Goal: Task Accomplishment & Management: Manage account settings

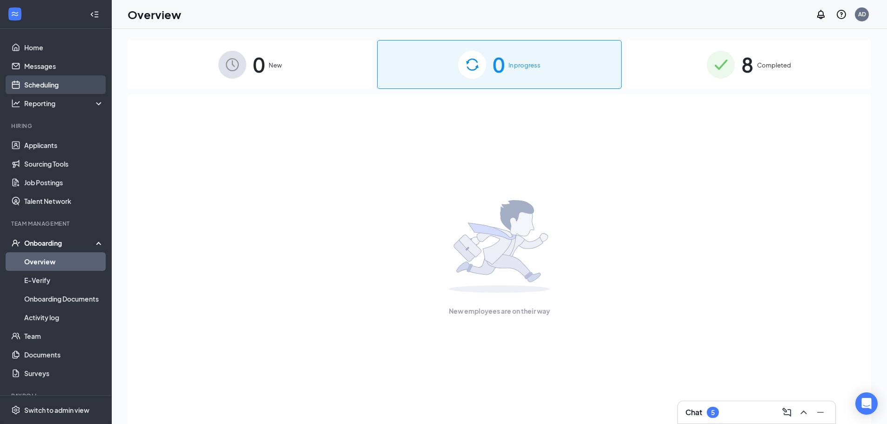
click at [55, 90] on link "Scheduling" at bounding box center [64, 84] width 80 height 19
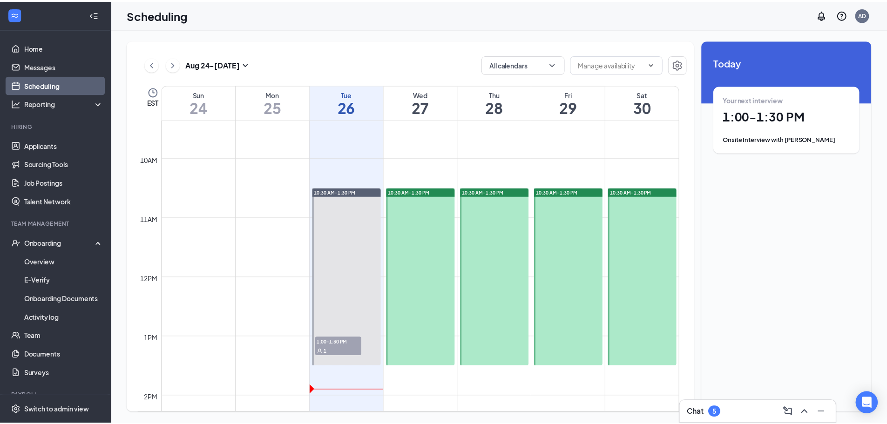
scroll to position [598, 0]
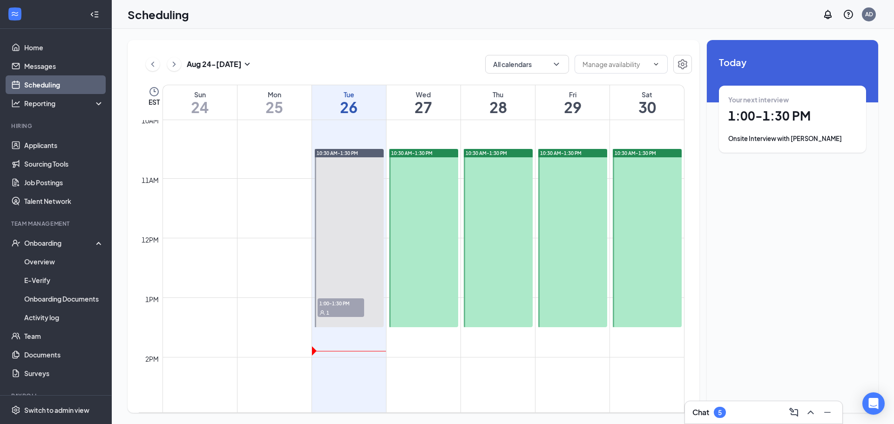
click at [349, 308] on div "1" at bounding box center [341, 312] width 47 height 9
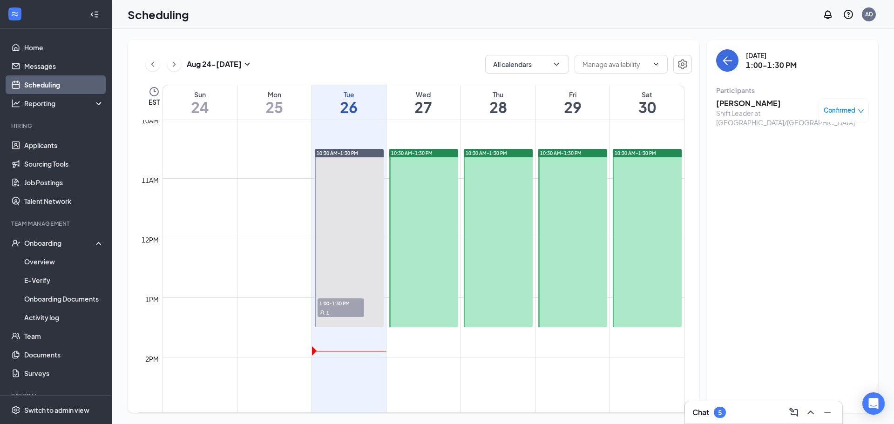
click at [846, 116] on div "Confirmed" at bounding box center [844, 110] width 50 height 24
click at [865, 111] on div "Confirmed" at bounding box center [844, 110] width 50 height 24
click at [860, 111] on icon "down" at bounding box center [862, 111] width 6 height 4
click at [824, 171] on span "Mark as no-show" at bounding box center [817, 172] width 52 height 10
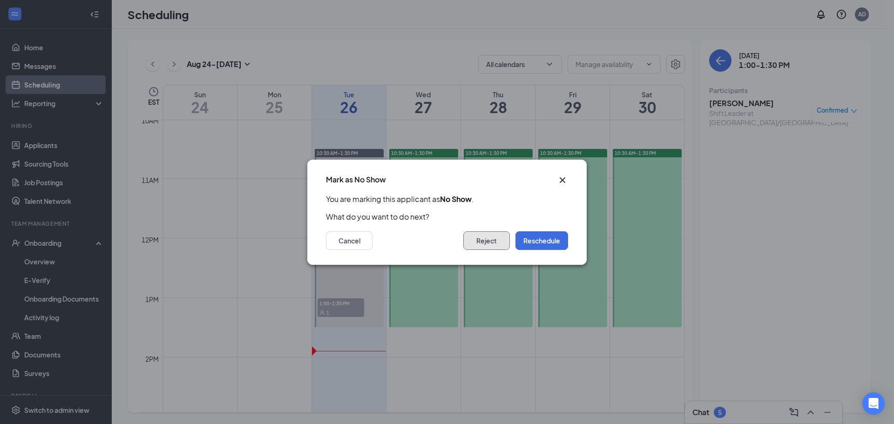
click at [492, 243] on button "Reject" at bounding box center [487, 241] width 47 height 19
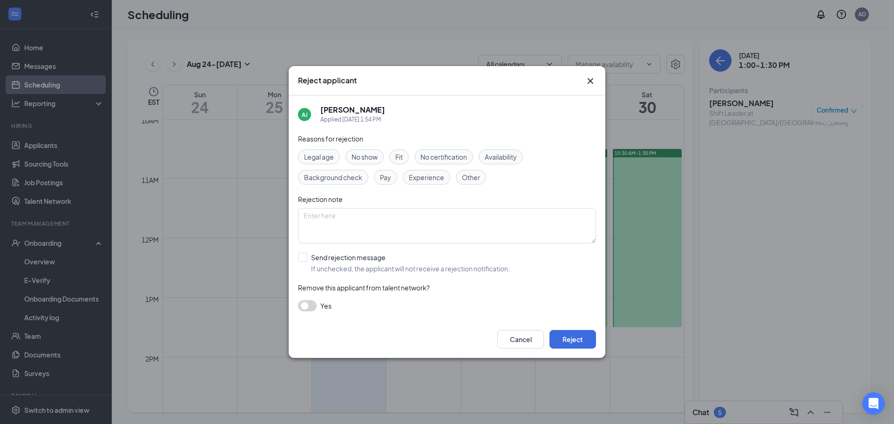
click at [368, 160] on span "No show" at bounding box center [365, 157] width 26 height 10
click at [309, 256] on input "Send rejection message If unchecked, the applicant will not receive a rejection…" at bounding box center [404, 263] width 212 height 20
checkbox input "true"
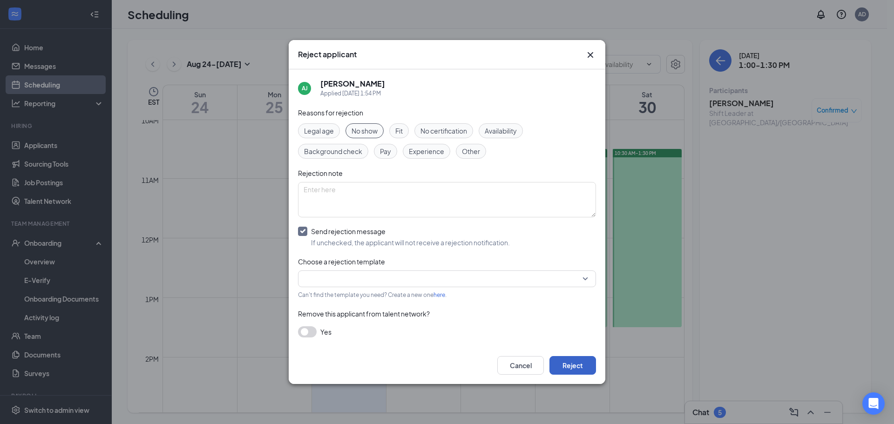
click at [567, 369] on button "Reject" at bounding box center [573, 365] width 47 height 19
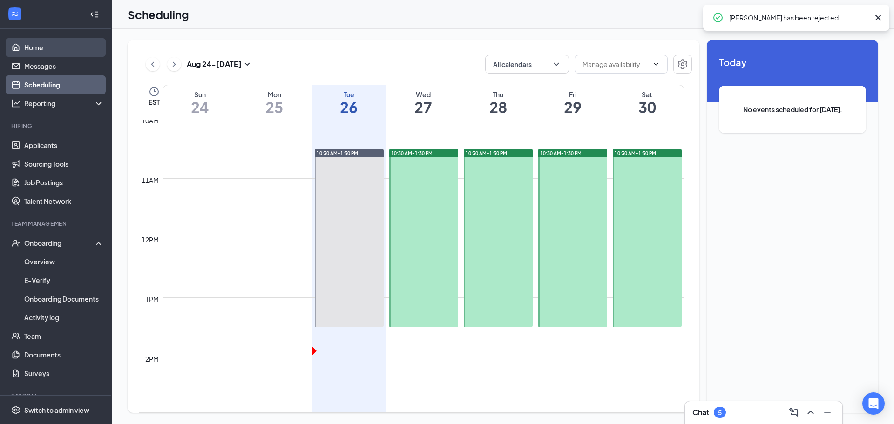
click at [39, 52] on link "Home" at bounding box center [64, 47] width 80 height 19
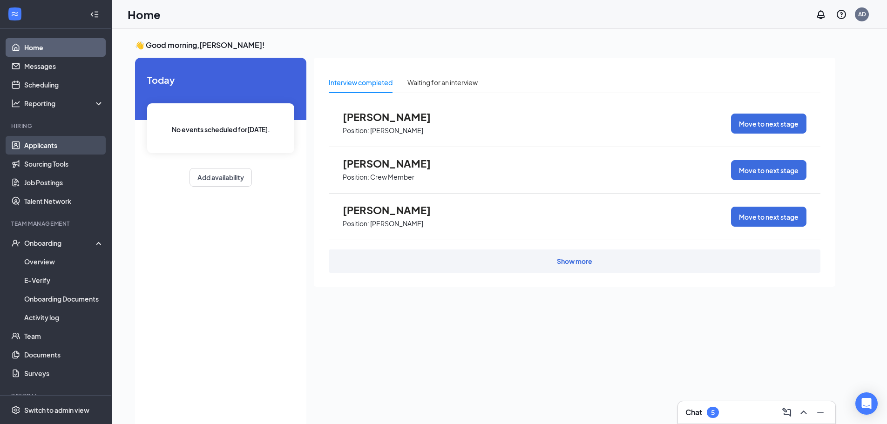
click at [55, 144] on link "Applicants" at bounding box center [64, 145] width 80 height 19
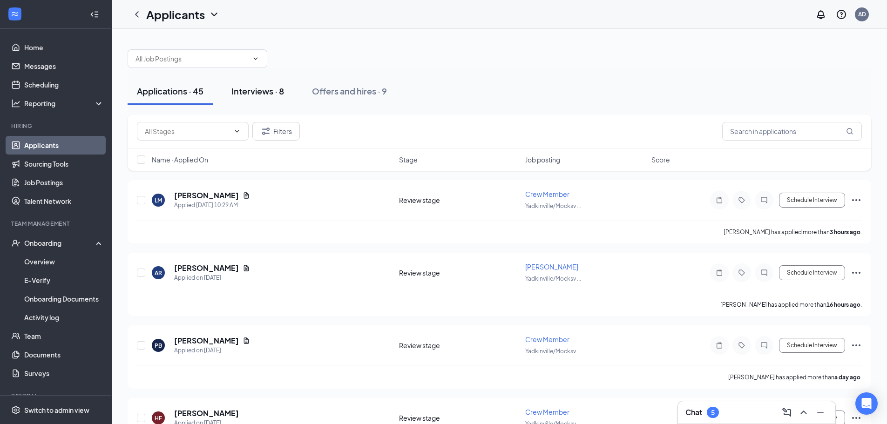
click at [240, 92] on div "Interviews · 8" at bounding box center [258, 91] width 53 height 12
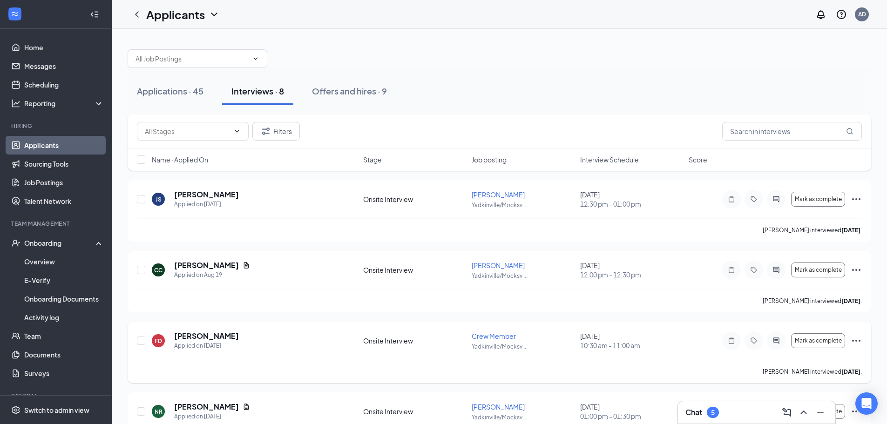
scroll to position [47, 0]
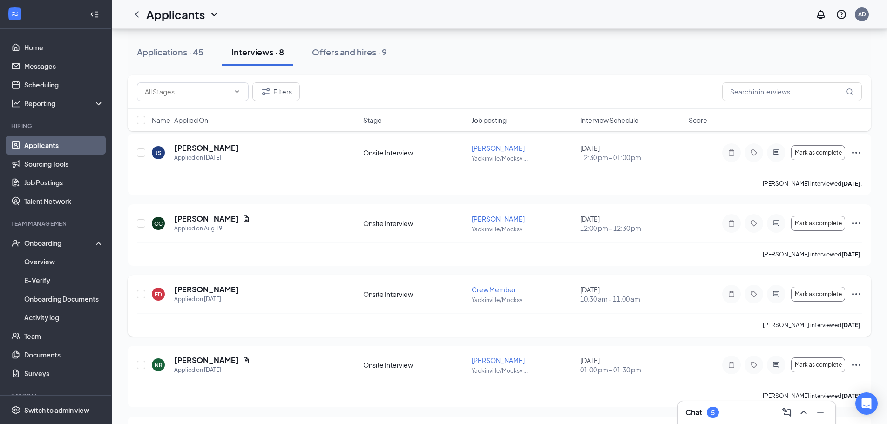
click at [856, 293] on icon "Ellipses" at bounding box center [856, 294] width 11 height 11
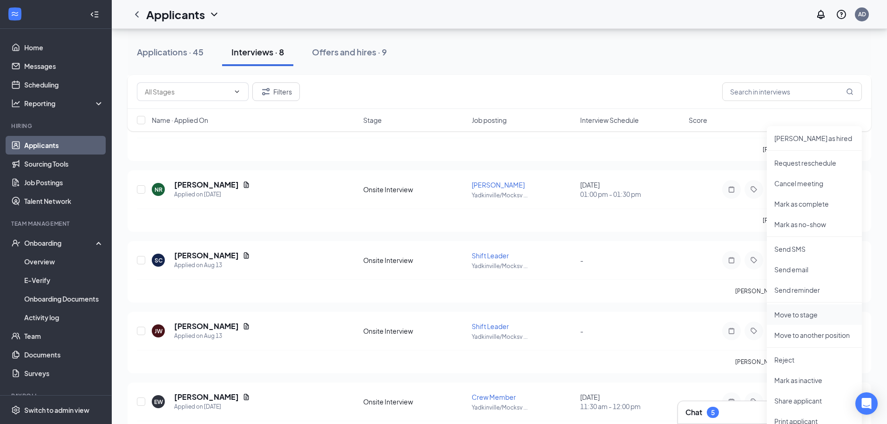
scroll to position [233, 0]
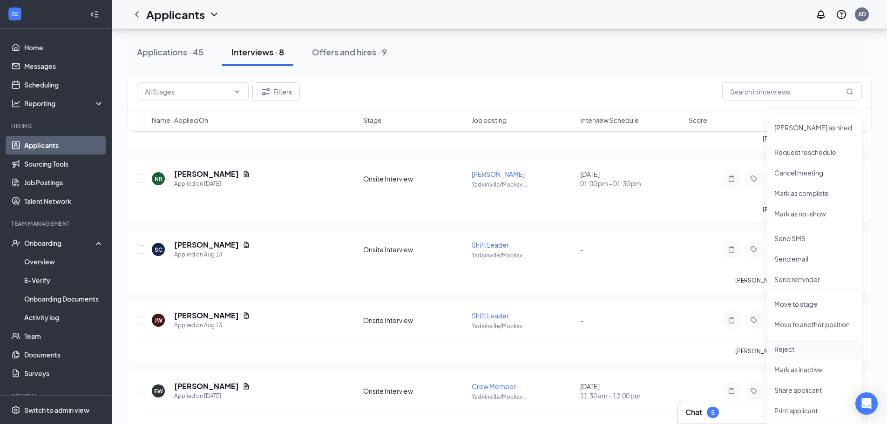
click at [799, 347] on p "Reject" at bounding box center [815, 349] width 80 height 9
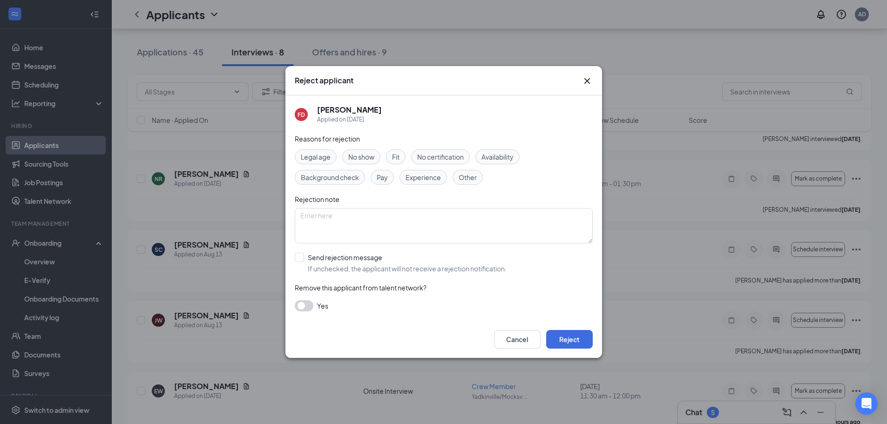
click at [465, 180] on span "Other" at bounding box center [468, 177] width 18 height 10
click at [495, 157] on span "Availability" at bounding box center [498, 157] width 32 height 10
click at [473, 176] on span "Other" at bounding box center [468, 177] width 18 height 10
click at [333, 258] on input "Send rejection message If unchecked, the applicant will not receive a rejection…" at bounding box center [401, 263] width 212 height 20
checkbox input "true"
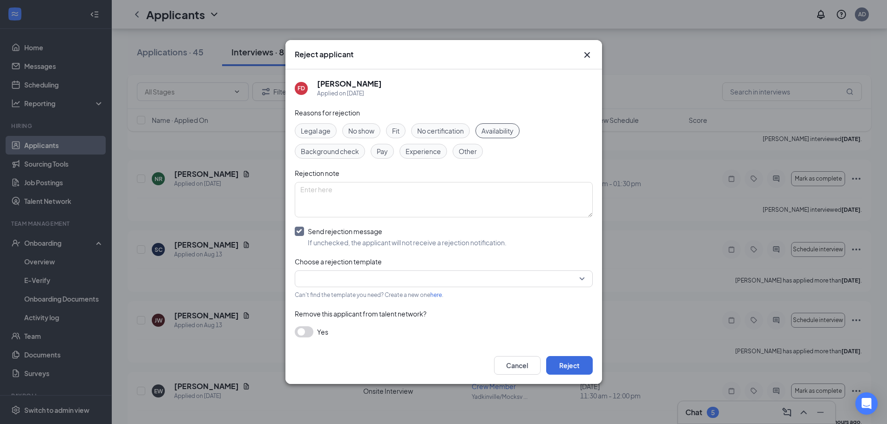
click at [338, 275] on input "search" at bounding box center [440, 279] width 280 height 16
click at [349, 306] on span "Template - Crew Member - Rejection - Keep Resume On File" at bounding box center [393, 304] width 183 height 10
click at [546, 269] on div "Reasons for rejection Legal age No show Fit No certification Availability Backg…" at bounding box center [444, 228] width 298 height 240
click at [544, 275] on span "Template - Crew Member - Rejection - Keep Resume On File" at bounding box center [440, 279] width 274 height 14
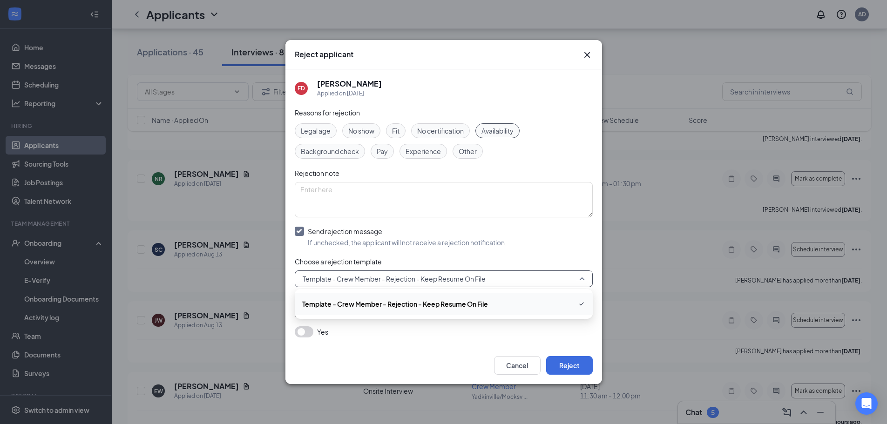
click at [497, 303] on span "Template - Crew Member - Rejection - Keep Resume On File" at bounding box center [443, 304] width 283 height 11
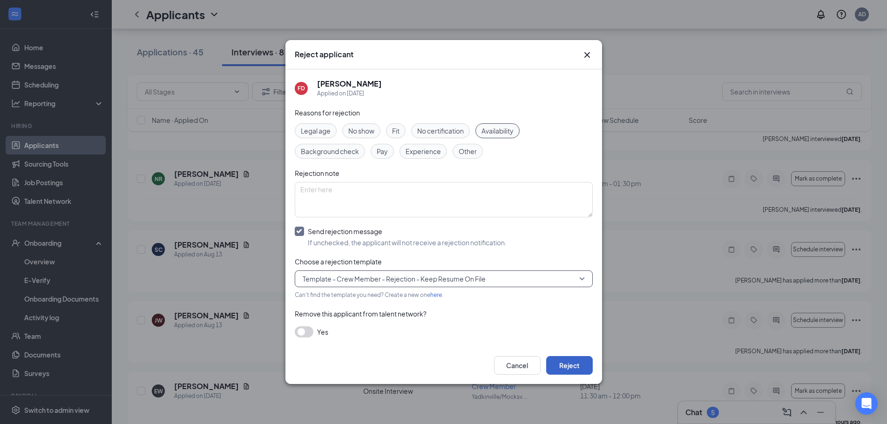
click at [567, 363] on button "Reject" at bounding box center [569, 365] width 47 height 19
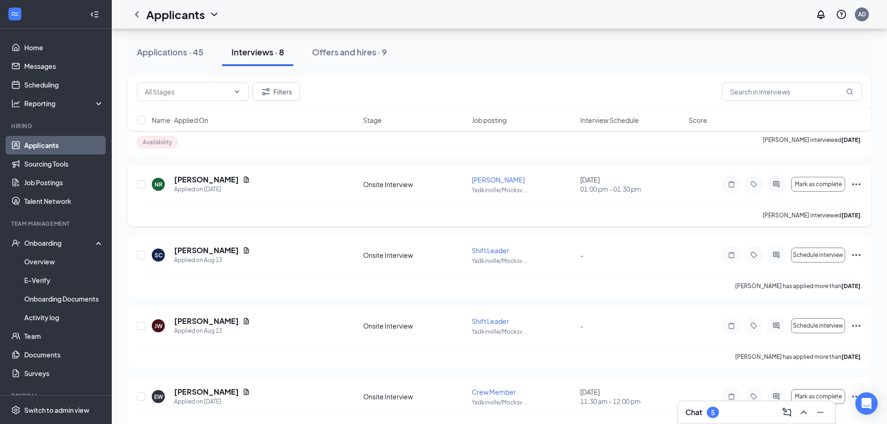
click at [858, 185] on icon "Ellipses" at bounding box center [856, 184] width 11 height 11
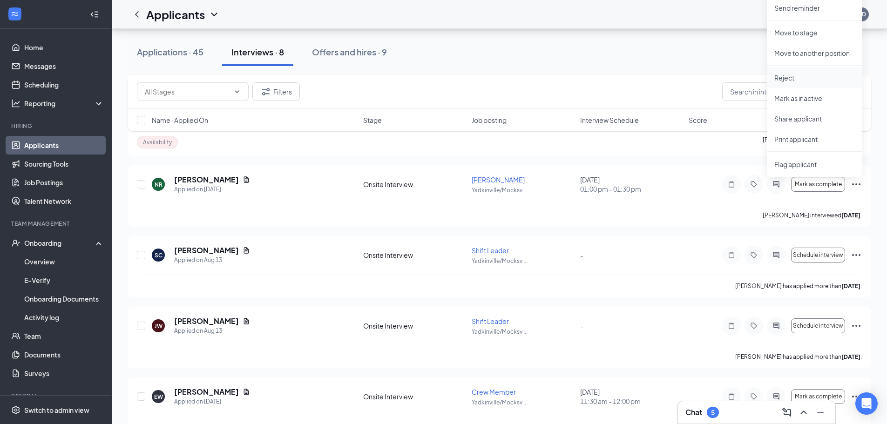
click at [783, 77] on p "Reject" at bounding box center [815, 77] width 80 height 9
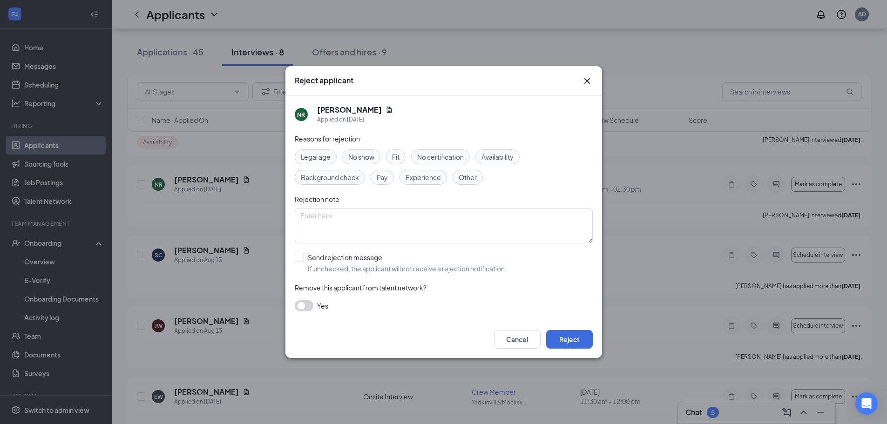
click at [504, 155] on span "Availability" at bounding box center [498, 157] width 32 height 10
click at [573, 338] on button "Reject" at bounding box center [569, 339] width 47 height 19
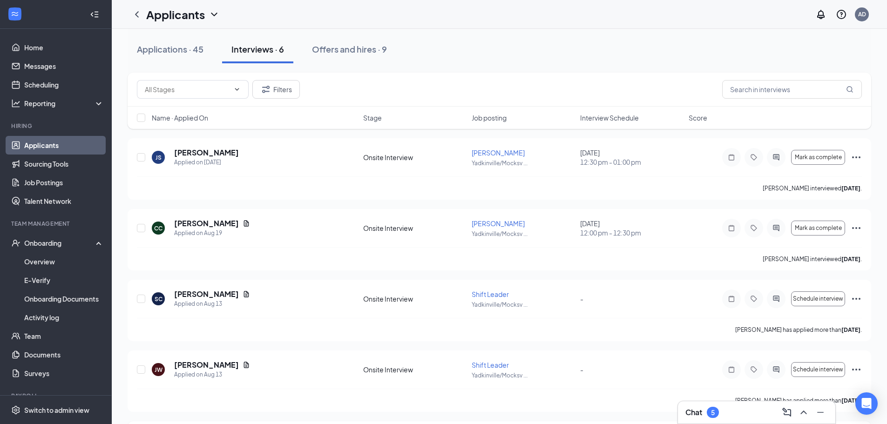
scroll to position [0, 0]
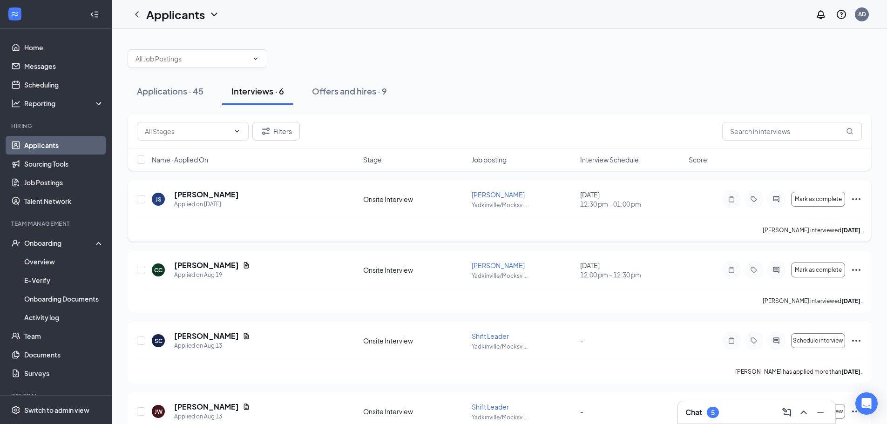
click at [857, 197] on icon "Ellipses" at bounding box center [856, 199] width 11 height 11
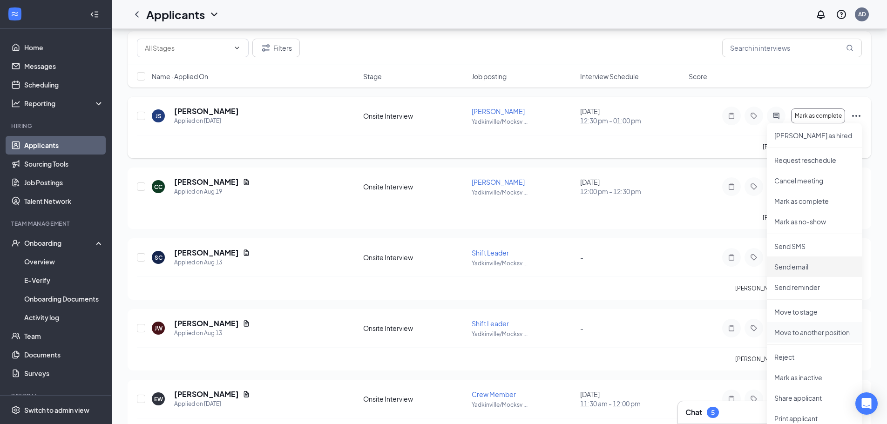
scroll to position [93, 0]
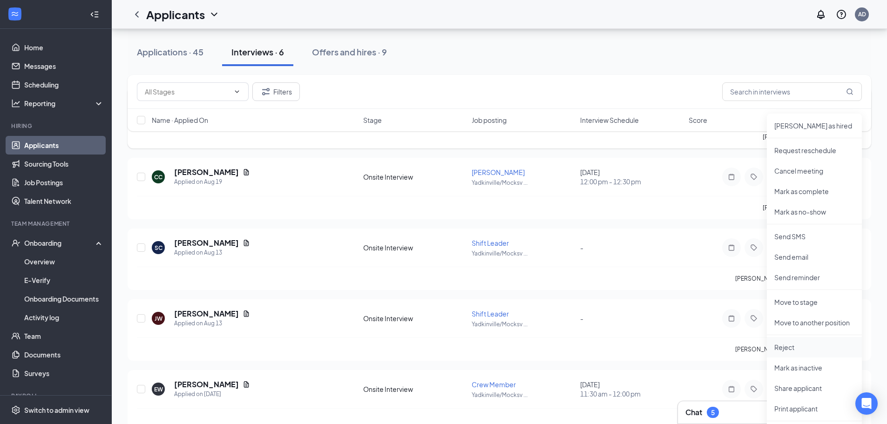
click at [800, 350] on p "Reject" at bounding box center [815, 347] width 80 height 9
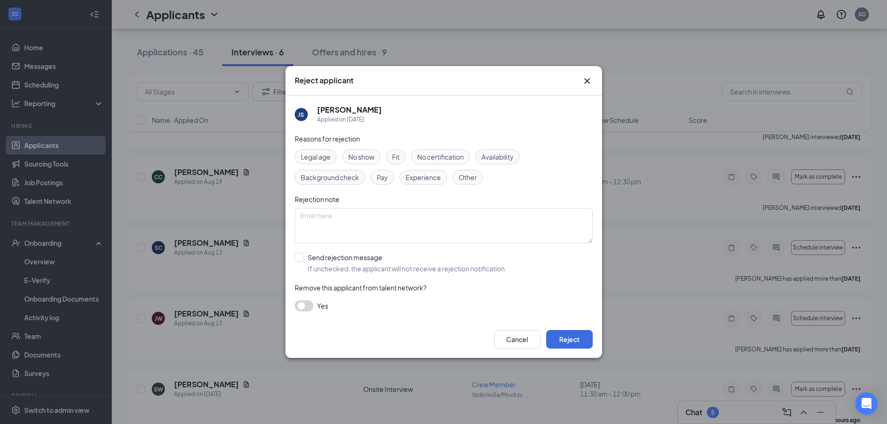
click at [400, 156] on span "Fit" at bounding box center [395, 157] width 7 height 10
click at [303, 258] on input "Send rejection message If unchecked, the applicant will not receive a rejection…" at bounding box center [401, 263] width 212 height 20
checkbox input "true"
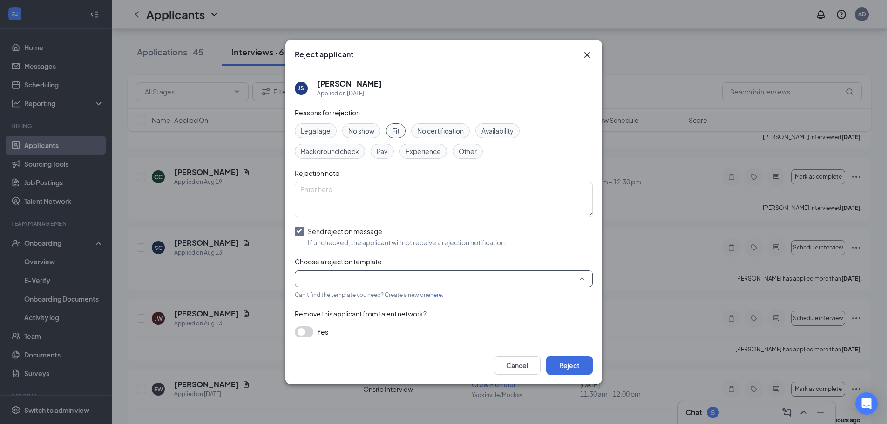
click at [341, 273] on input "search" at bounding box center [440, 279] width 280 height 16
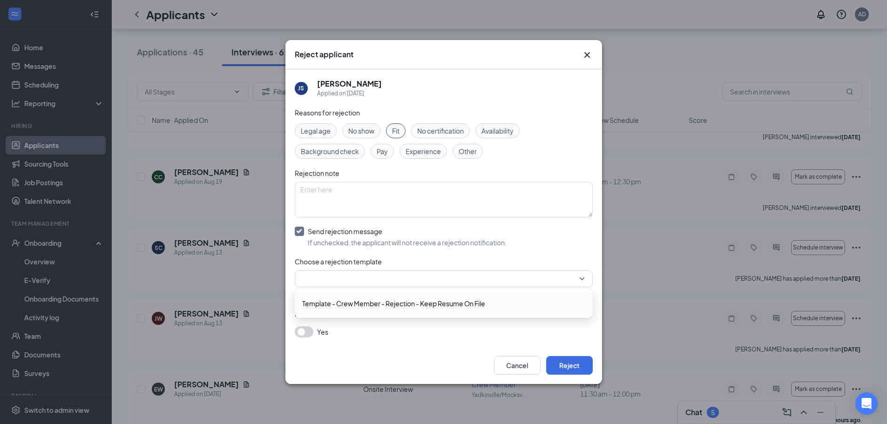
click at [457, 334] on div "Yes" at bounding box center [444, 332] width 298 height 11
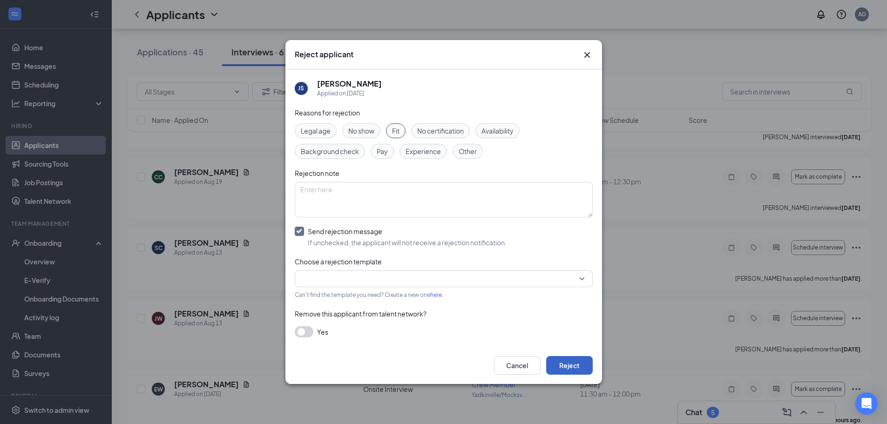
click at [556, 366] on button "Reject" at bounding box center [569, 365] width 47 height 19
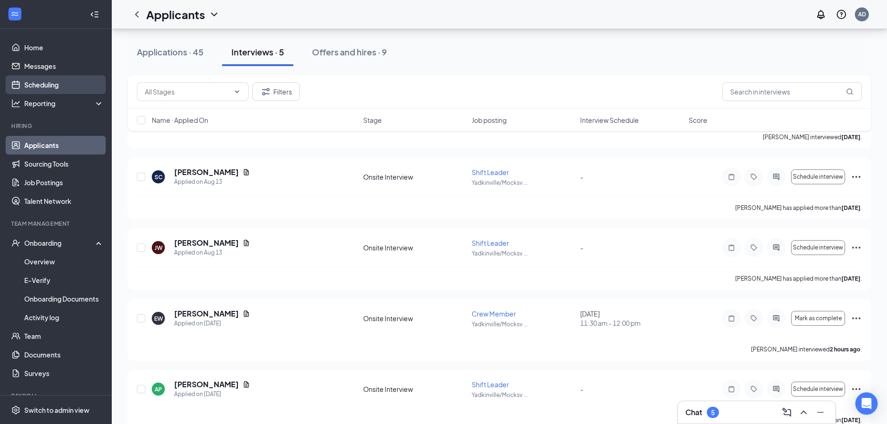
click at [45, 85] on link "Scheduling" at bounding box center [64, 84] width 80 height 19
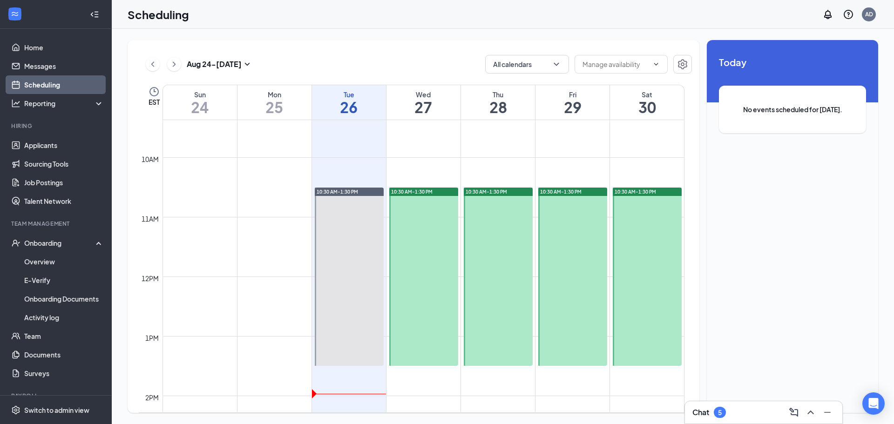
scroll to position [551, 0]
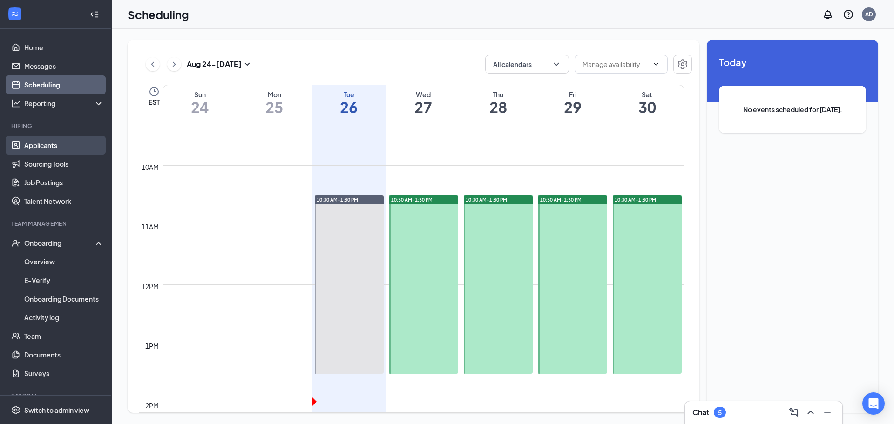
click at [48, 149] on link "Applicants" at bounding box center [64, 145] width 80 height 19
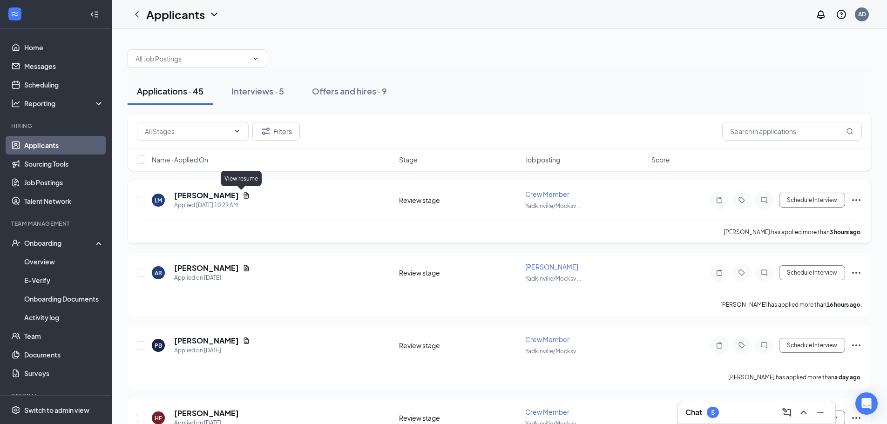
click at [221, 200] on h5 "[PERSON_NAME]" at bounding box center [206, 196] width 65 height 10
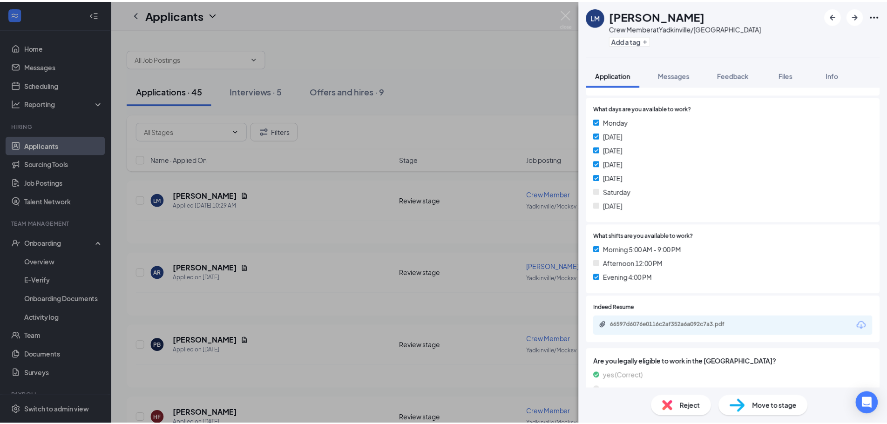
scroll to position [186, 0]
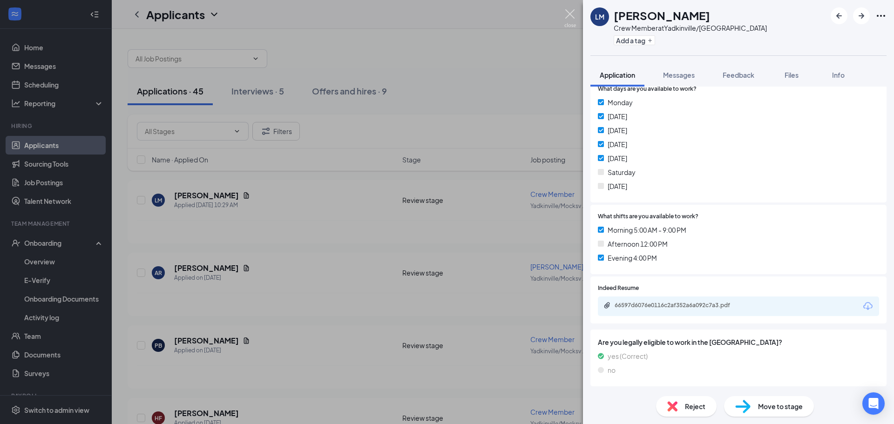
click at [575, 11] on img at bounding box center [571, 18] width 12 height 18
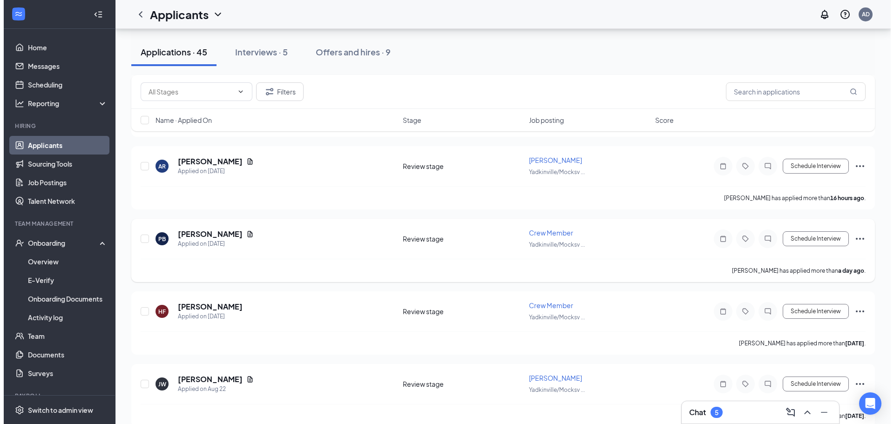
scroll to position [140, 0]
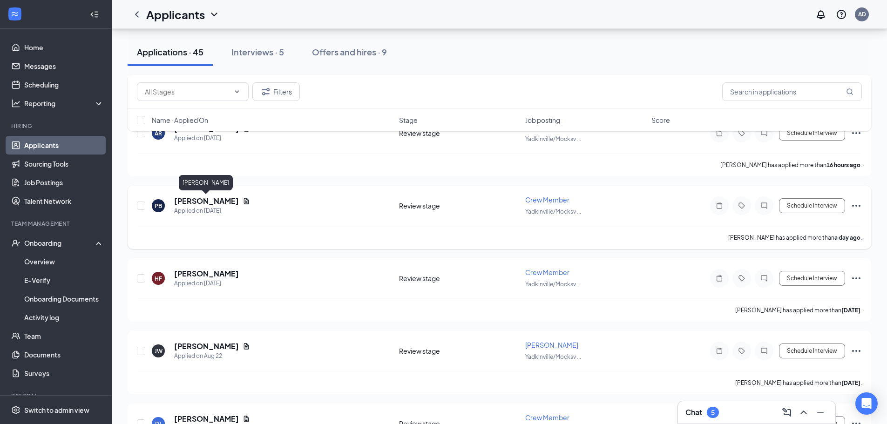
click at [220, 203] on h5 "[PERSON_NAME]" at bounding box center [206, 201] width 65 height 10
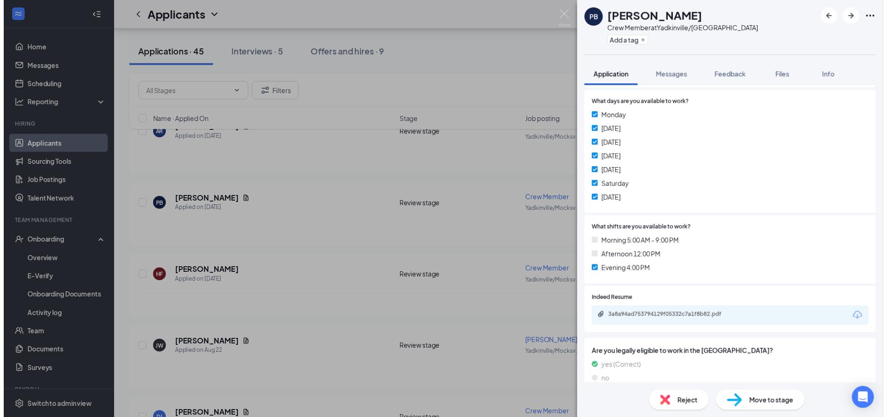
scroll to position [186, 0]
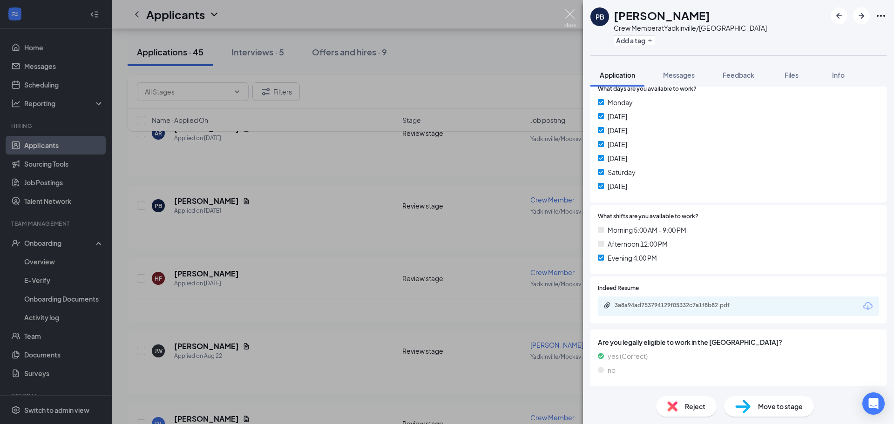
click at [571, 16] on img at bounding box center [571, 18] width 12 height 18
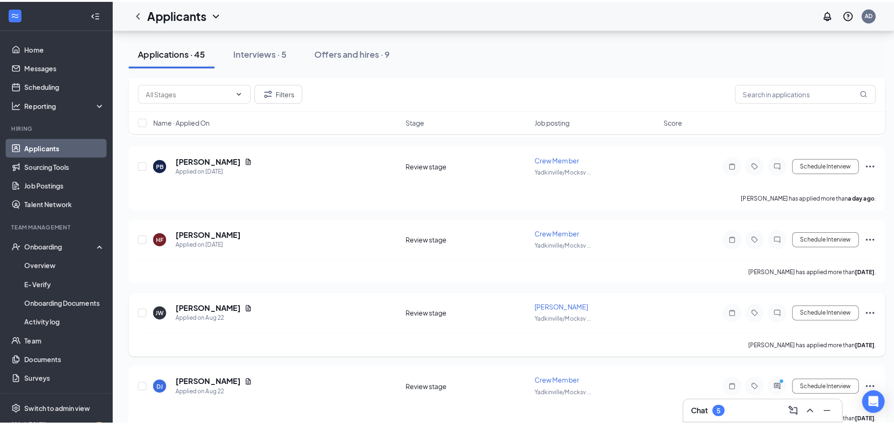
scroll to position [186, 0]
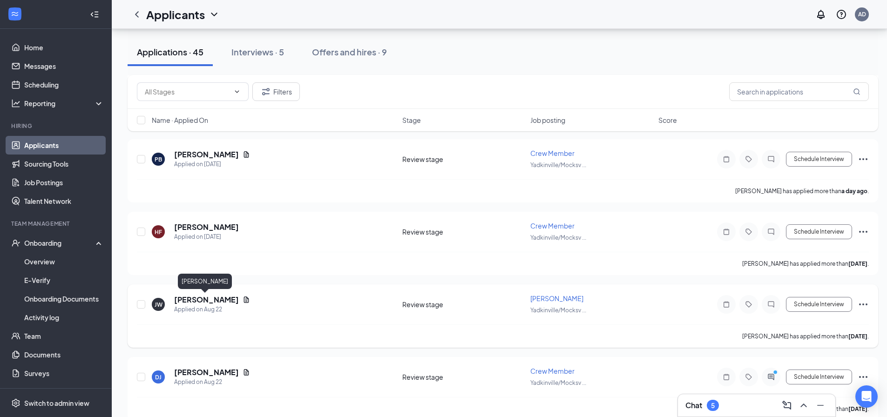
click at [200, 302] on h5 "[PERSON_NAME]" at bounding box center [206, 300] width 65 height 10
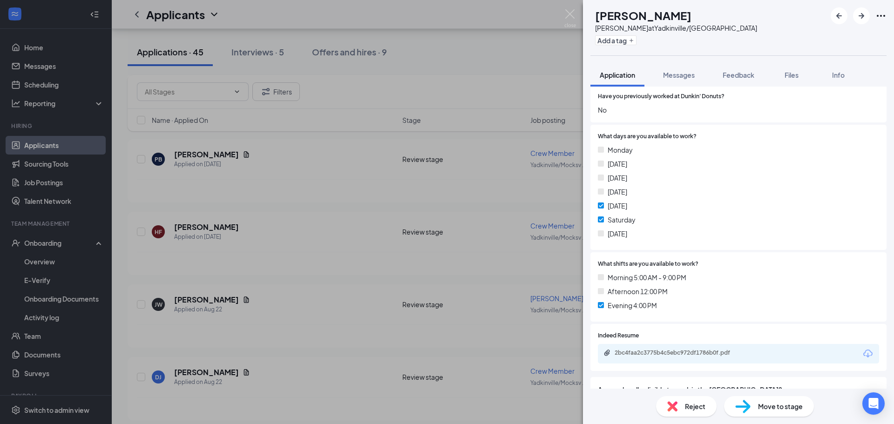
scroll to position [140, 0]
click at [573, 11] on img at bounding box center [571, 18] width 12 height 18
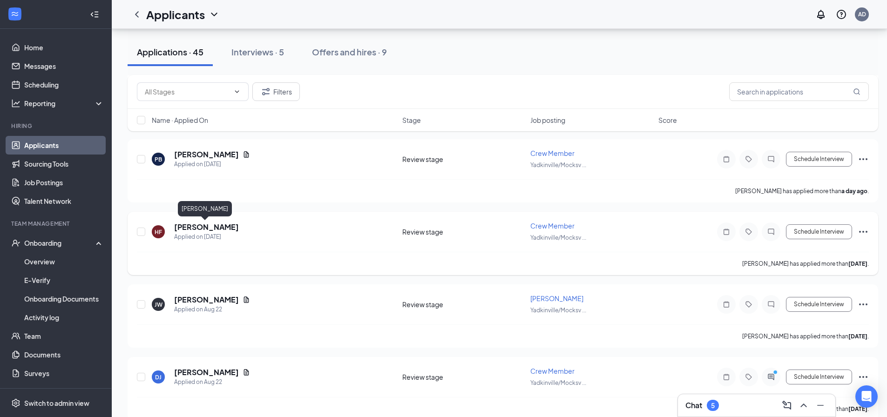
click at [195, 231] on h5 "[PERSON_NAME]" at bounding box center [206, 227] width 65 height 10
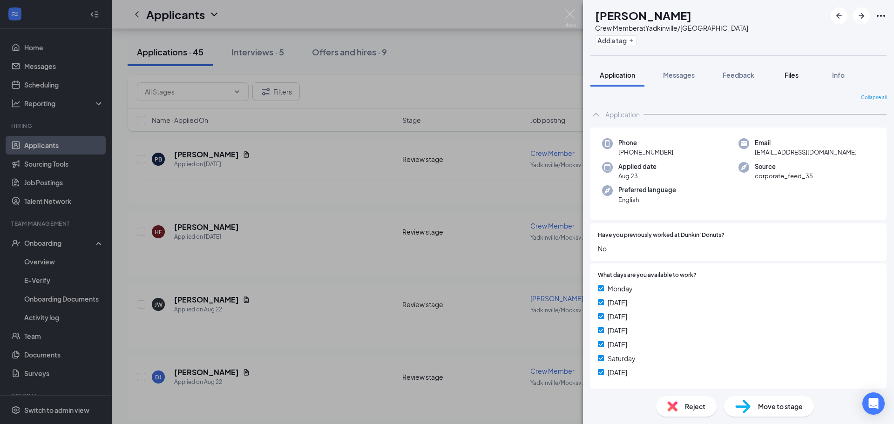
click at [786, 81] on button "Files" at bounding box center [791, 74] width 37 height 23
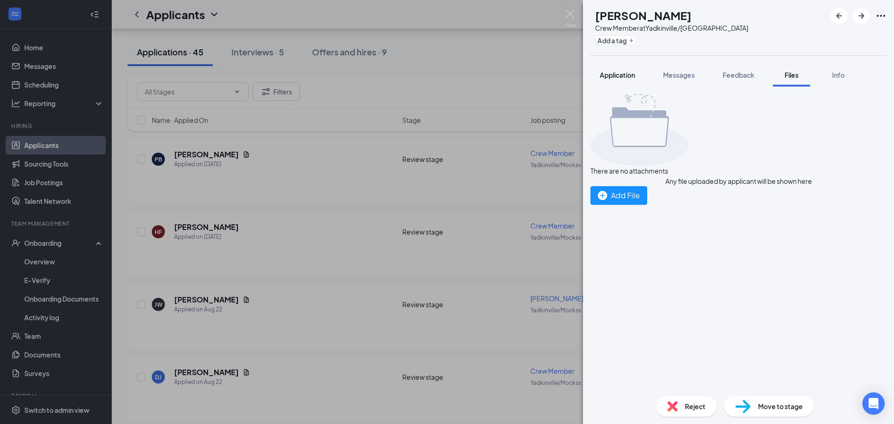
click at [625, 76] on span "Application" at bounding box center [617, 75] width 35 height 8
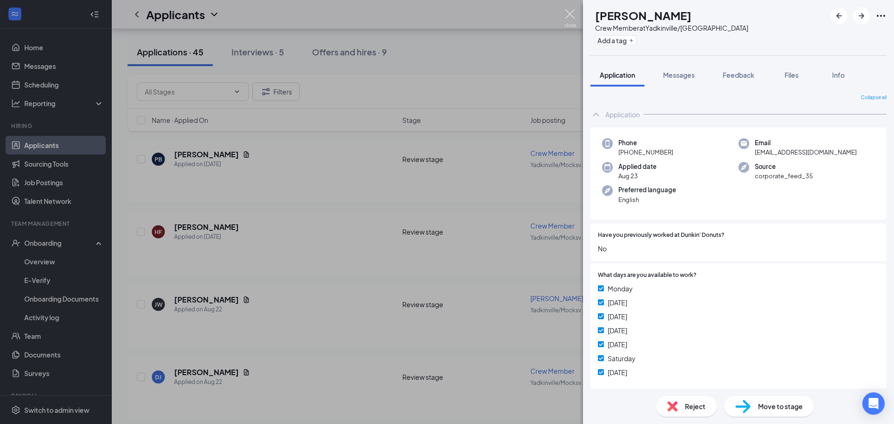
click at [573, 11] on img at bounding box center [571, 18] width 12 height 18
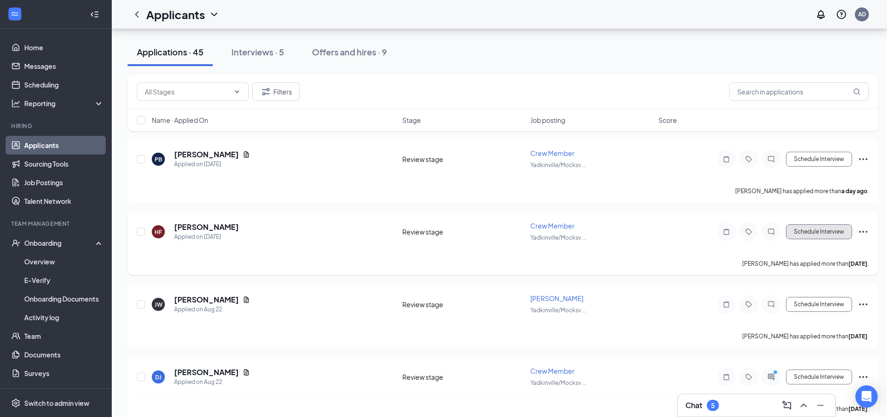
click at [817, 232] on button "Schedule Interview" at bounding box center [819, 232] width 66 height 15
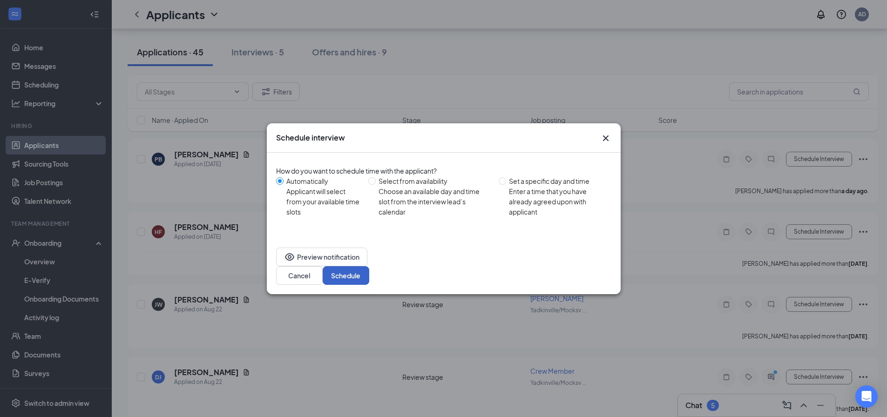
click at [369, 268] on button "Schedule" at bounding box center [346, 275] width 47 height 19
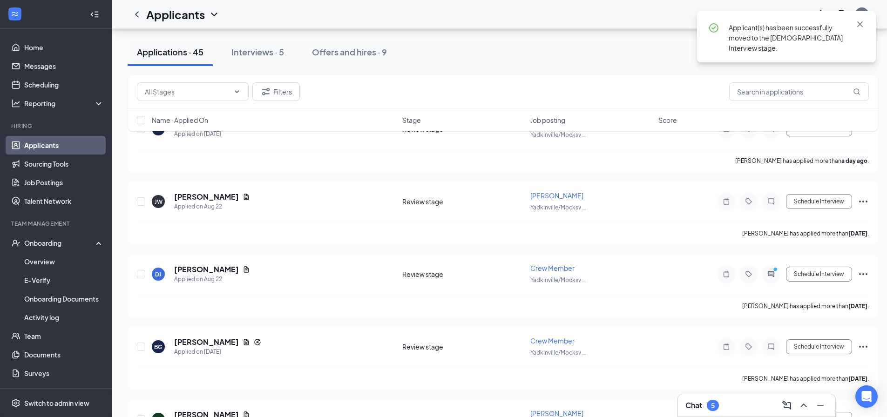
scroll to position [280, 0]
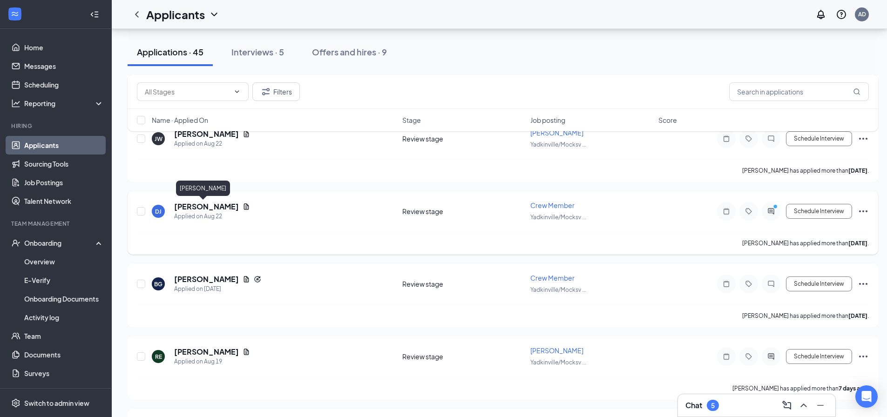
click at [200, 205] on h5 "[PERSON_NAME]" at bounding box center [206, 207] width 65 height 10
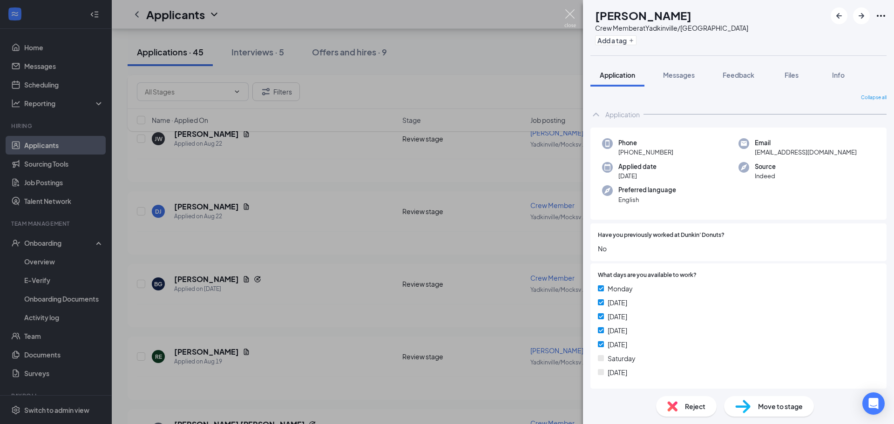
click at [571, 12] on img at bounding box center [571, 18] width 12 height 18
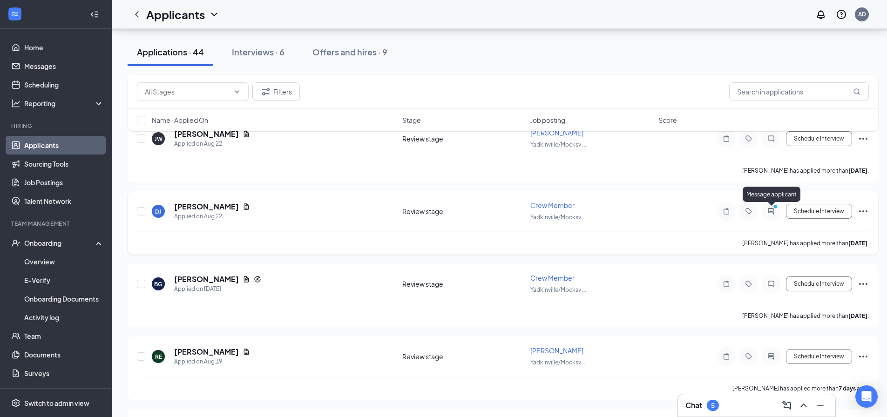
click at [769, 211] on icon "ActiveChat" at bounding box center [771, 211] width 6 height 6
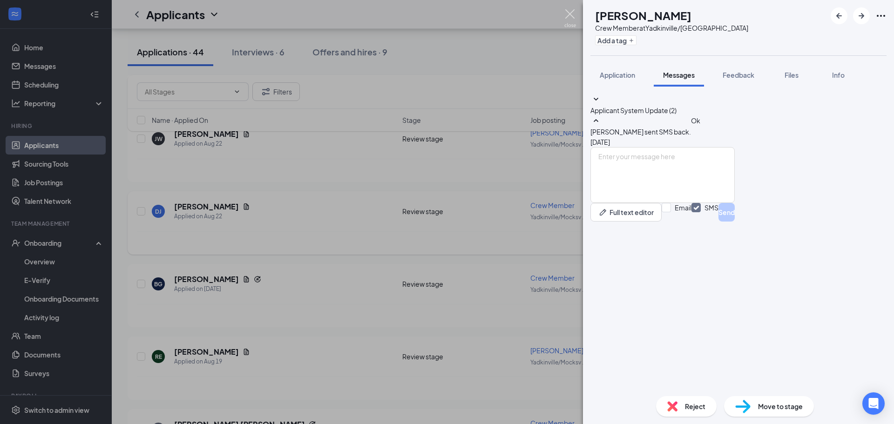
click at [569, 13] on img at bounding box center [571, 18] width 12 height 18
